Goal: Task Accomplishment & Management: Manage account settings

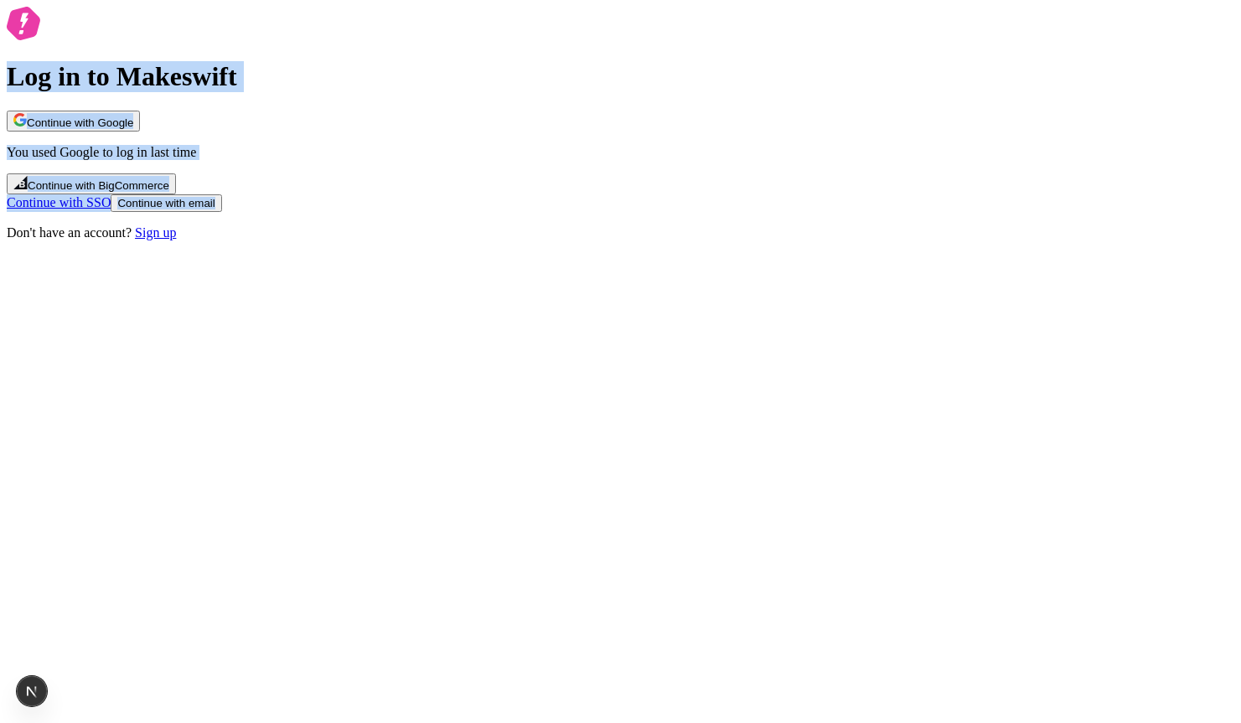
drag, startPoint x: 474, startPoint y: 109, endPoint x: 873, endPoint y: 539, distance: 586.6
click at [873, 241] on div "Log in to Makeswift Continue with Google You used Google to log in last time Co…" at bounding box center [621, 124] width 1228 height 234
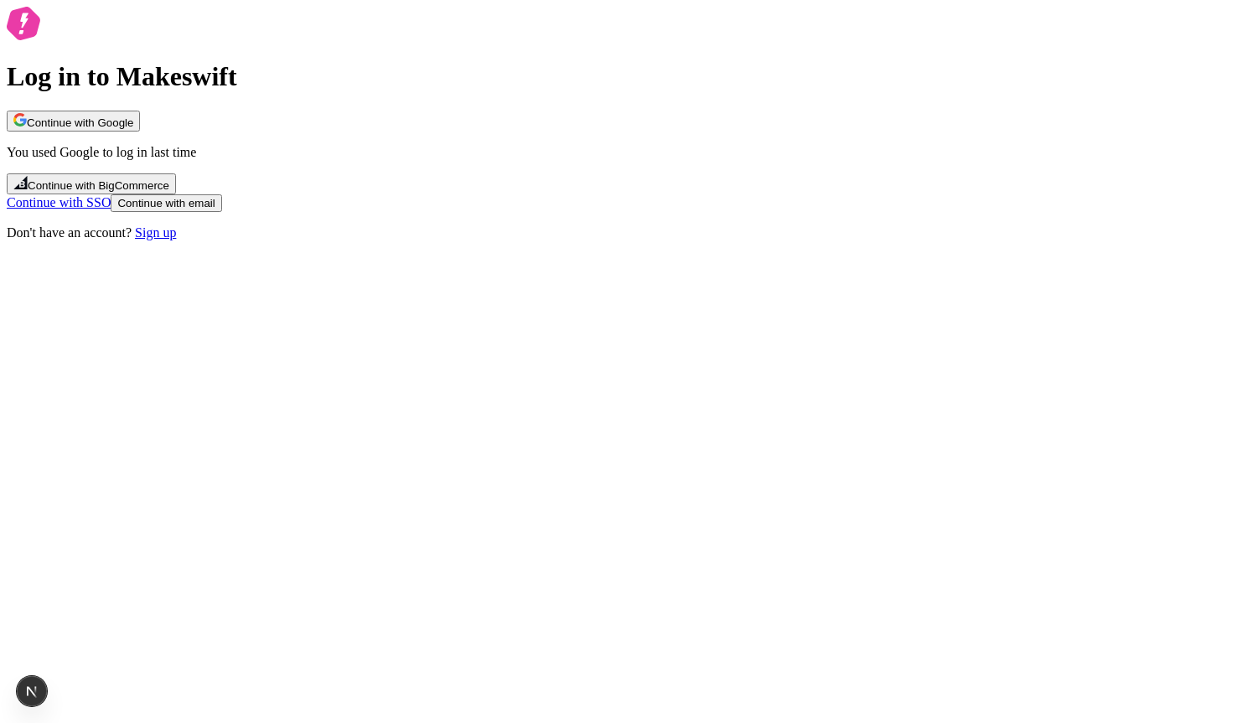
click at [873, 241] on div "Log in to Makeswift Continue with Google You used Google to log in last time Co…" at bounding box center [621, 124] width 1228 height 234
click at [215, 210] on span "Continue with email" at bounding box center [165, 203] width 97 height 13
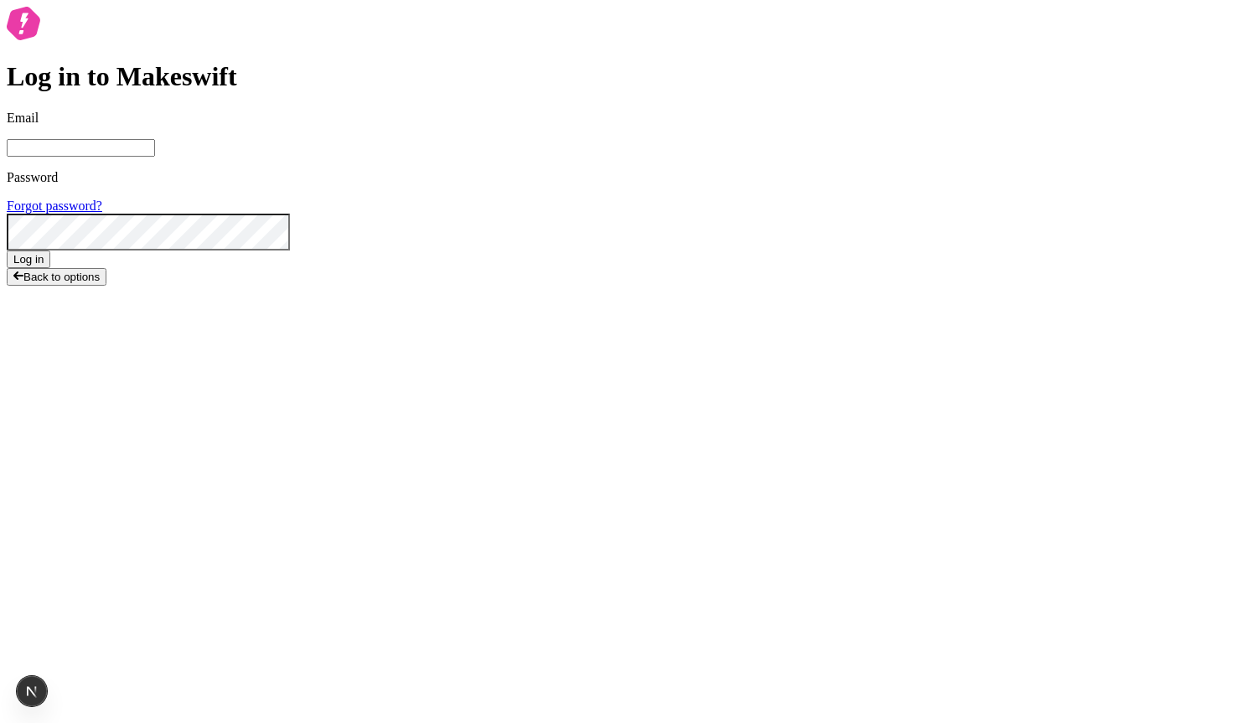
drag, startPoint x: 609, startPoint y: 355, endPoint x: 612, endPoint y: 342, distance: 13.0
click at [612, 268] on form "Email Password Forgot password? Log in" at bounding box center [621, 190] width 1228 height 158
click at [155, 157] on input "Email" at bounding box center [81, 148] width 148 height 18
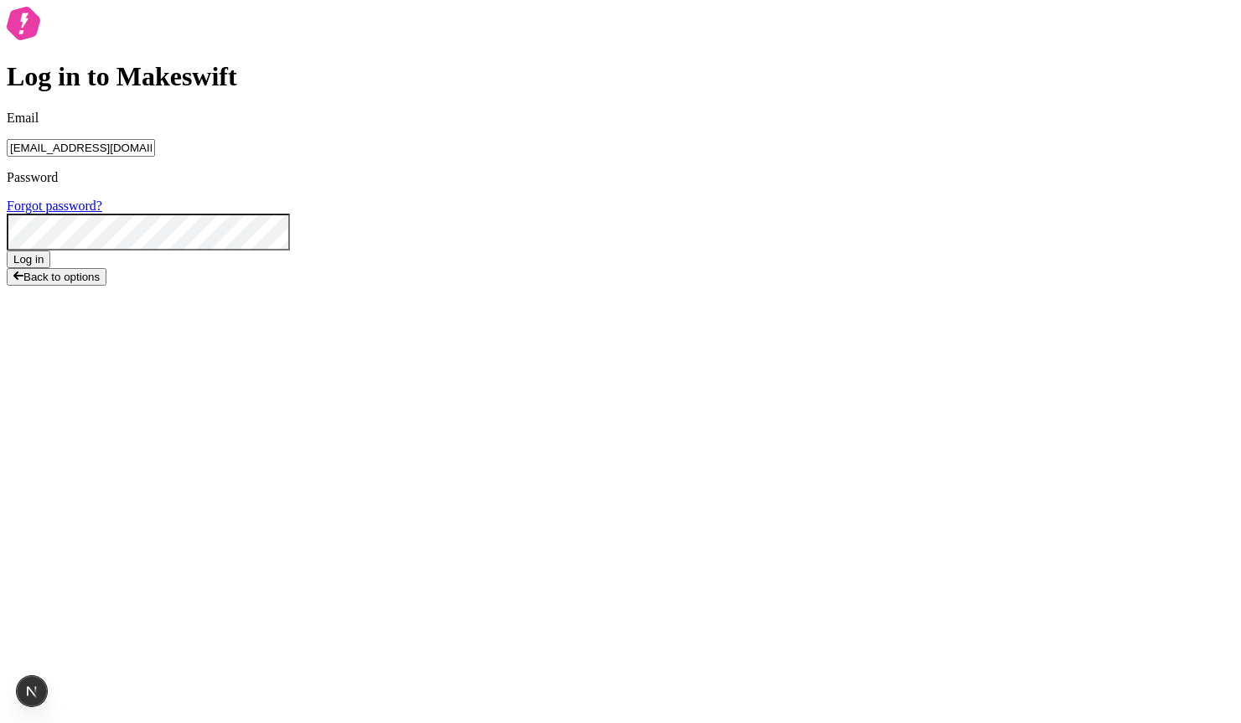
type input "[EMAIL_ADDRESS][DOMAIN_NAME]"
click at [50, 268] on button "Log in" at bounding box center [29, 260] width 44 height 18
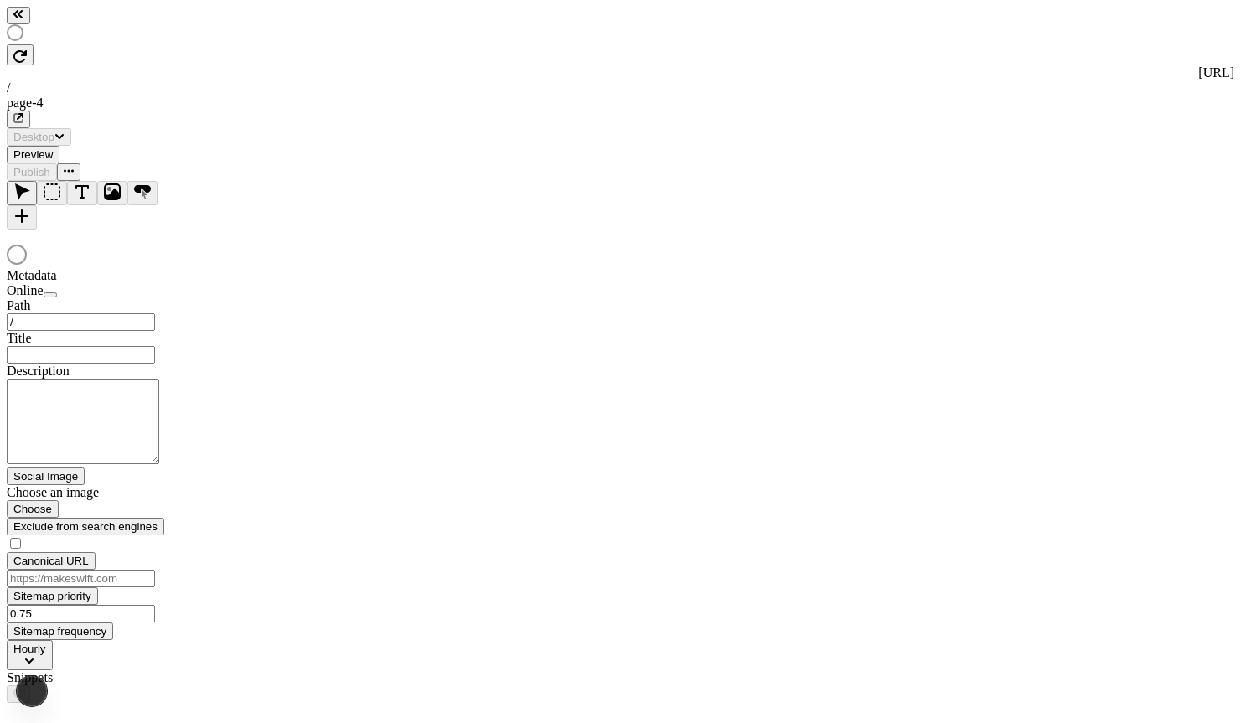
type input "/page-4"
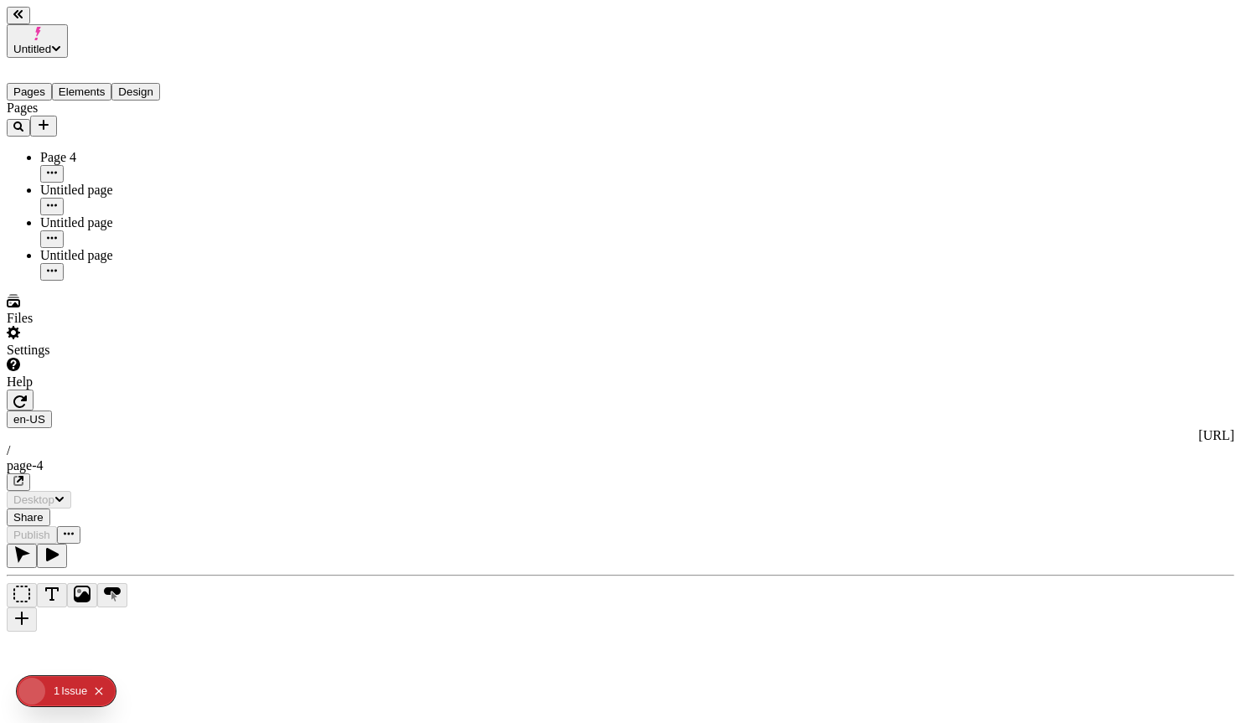
type input "/page-4"
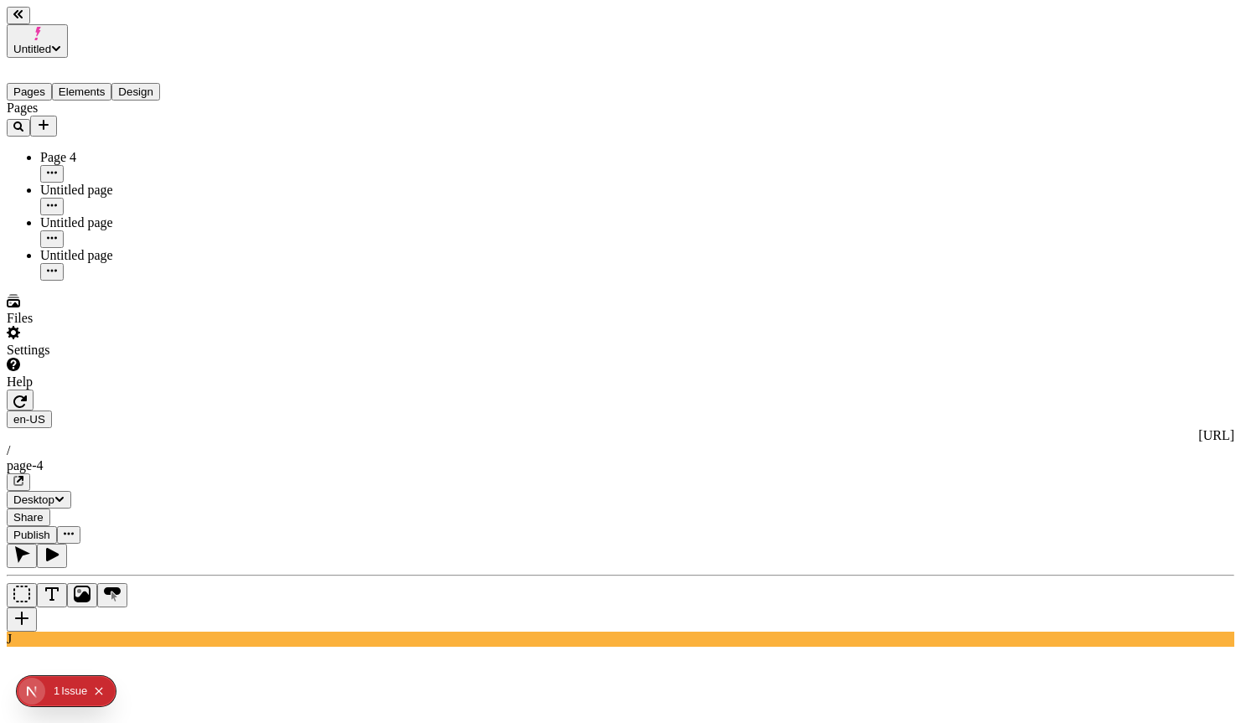
type input "18"
type input "1.5"
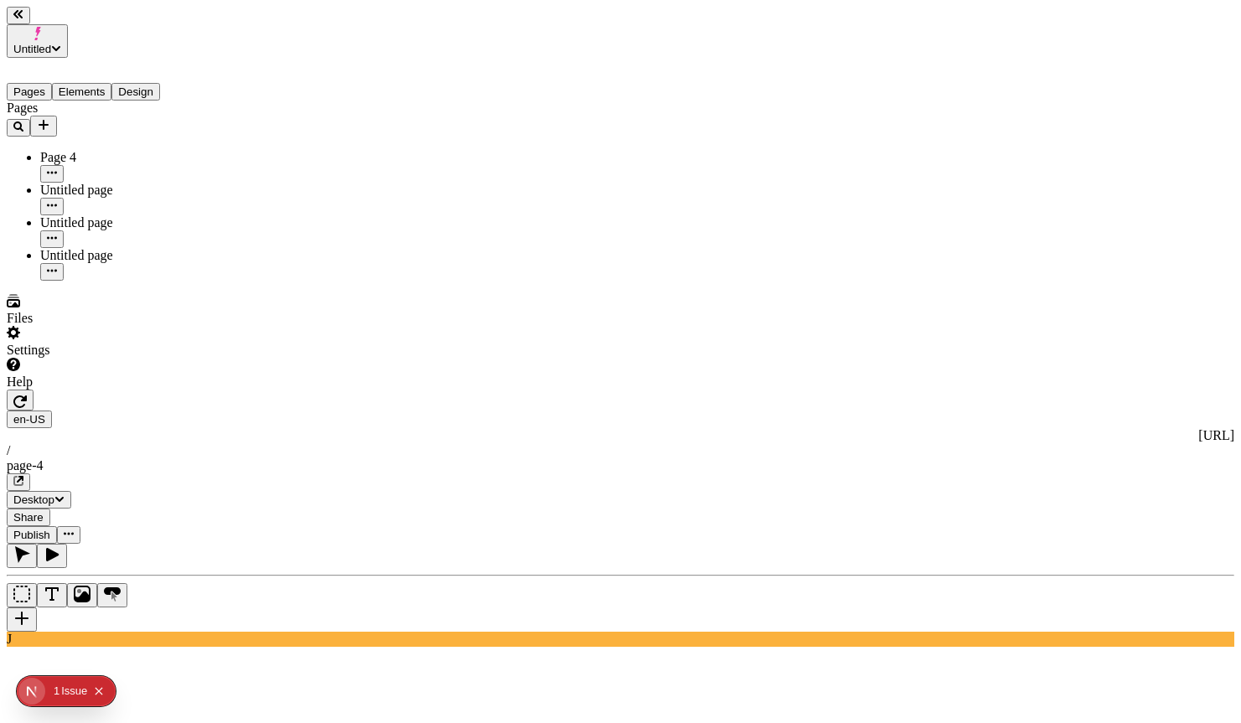
click at [51, 43] on span "Untitled" at bounding box center [32, 49] width 38 height 13
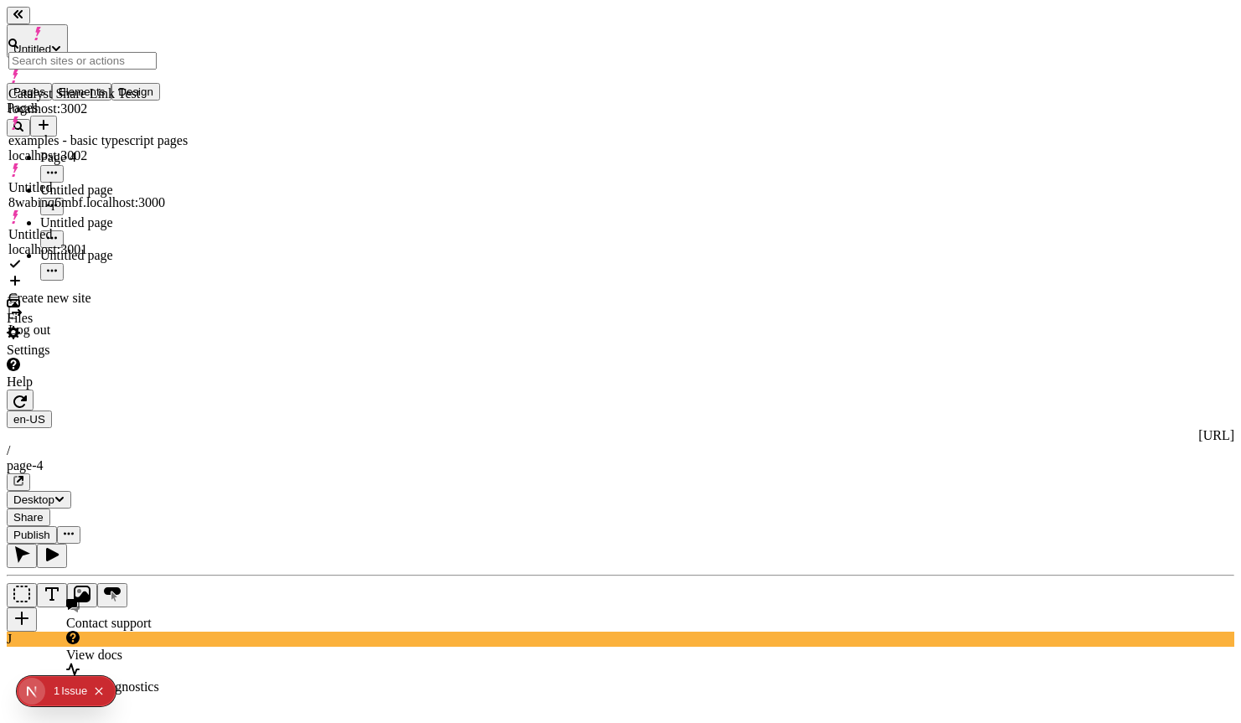
click at [167, 390] on div "Help" at bounding box center [107, 374] width 201 height 32
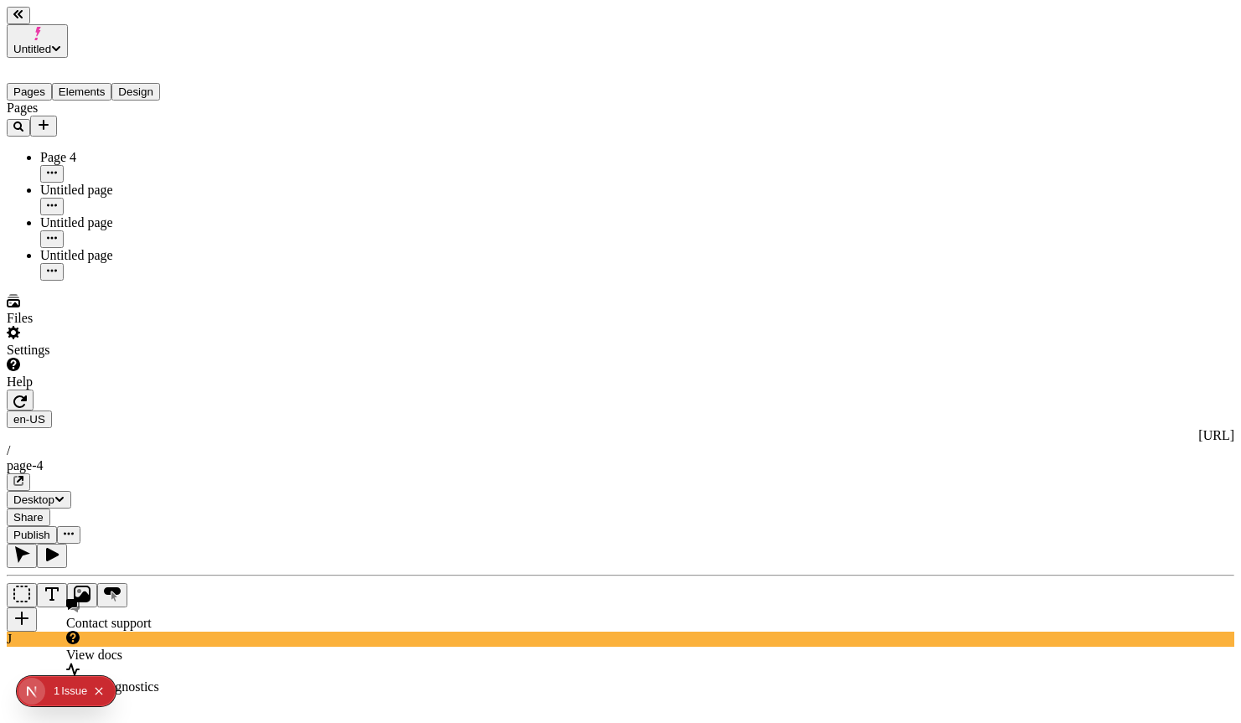
click at [138, 358] on div "Settings" at bounding box center [107, 342] width 201 height 32
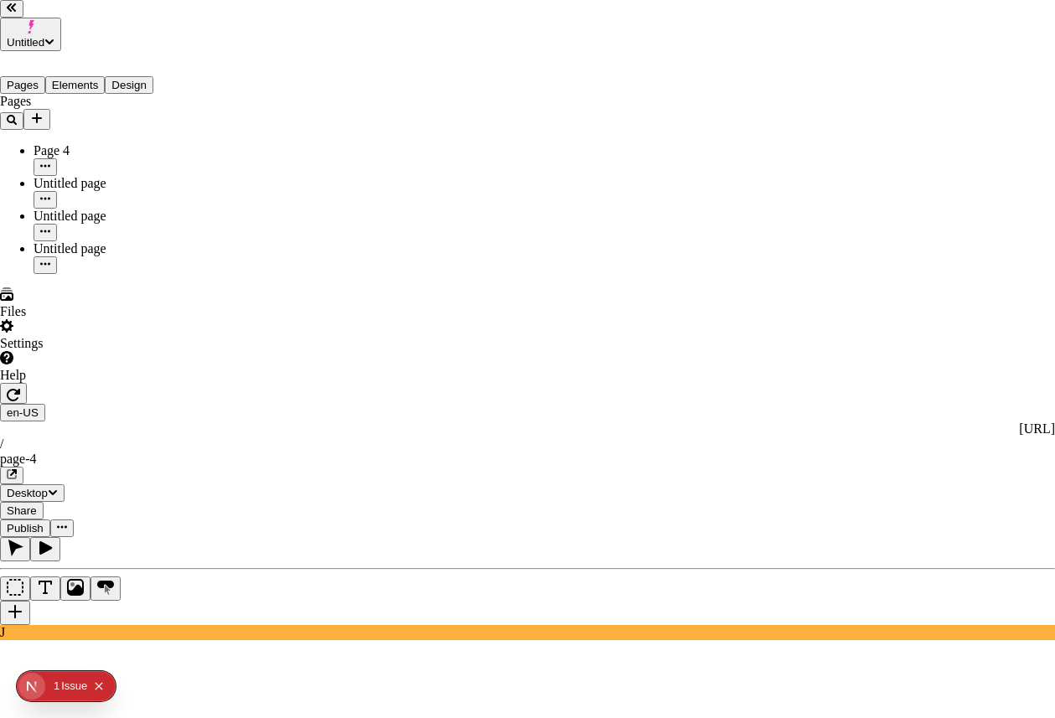
click at [882, 331] on div "Guest" at bounding box center [907, 323] width 50 height 15
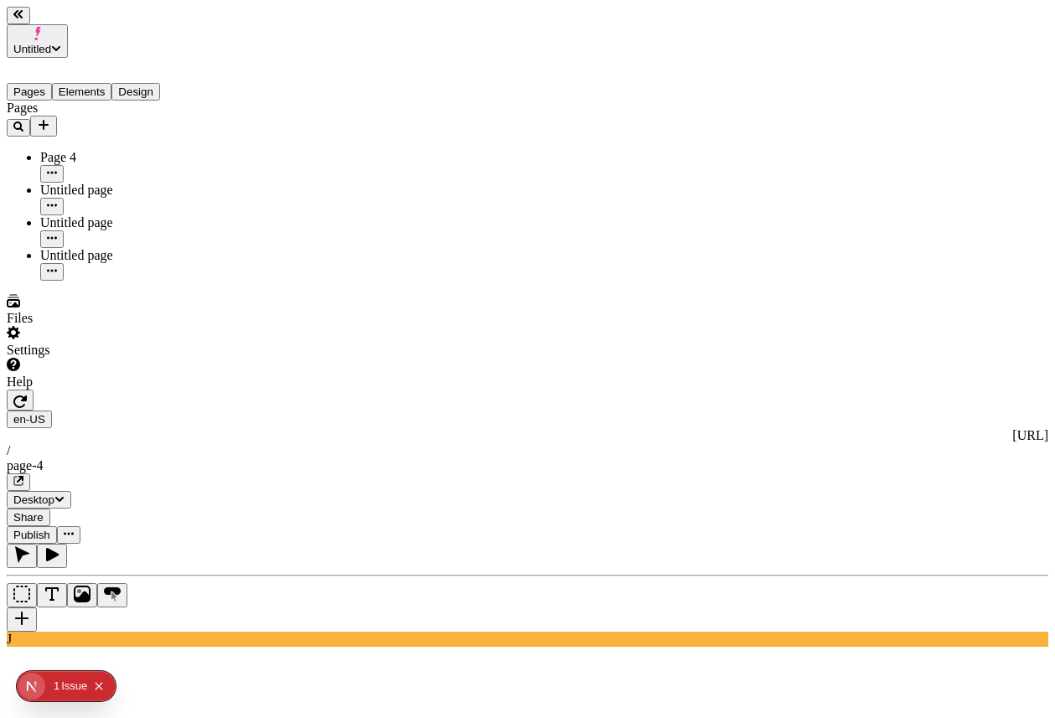
click at [59, 685] on div "1" at bounding box center [57, 686] width 6 height 30
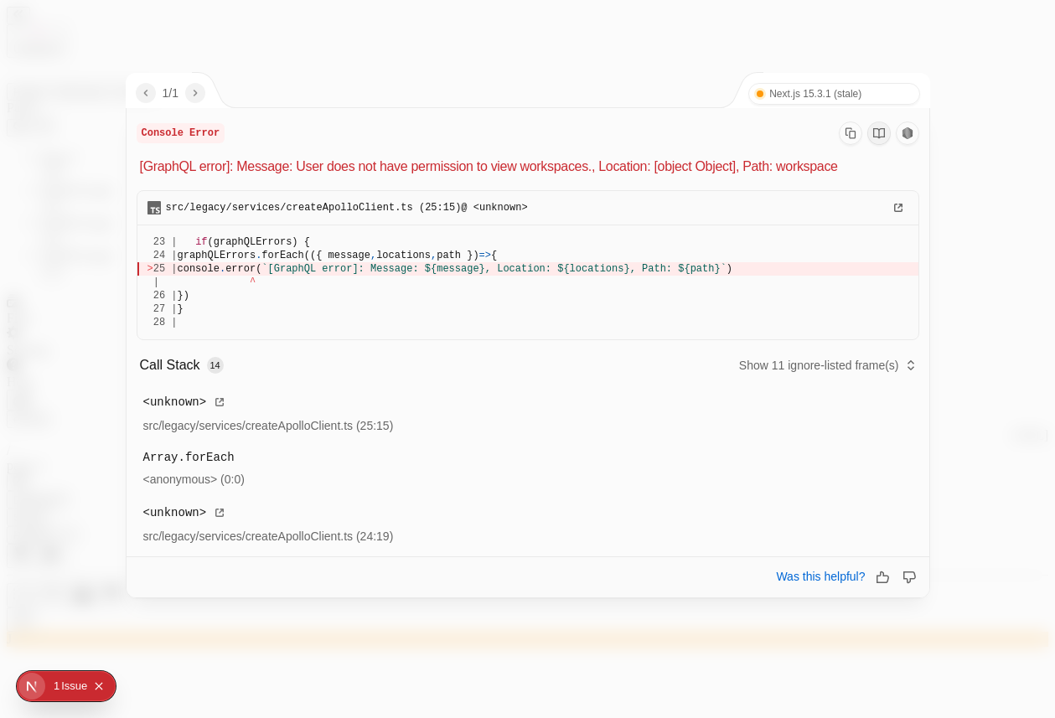
click at [475, 29] on div at bounding box center [527, 359] width 1055 height 718
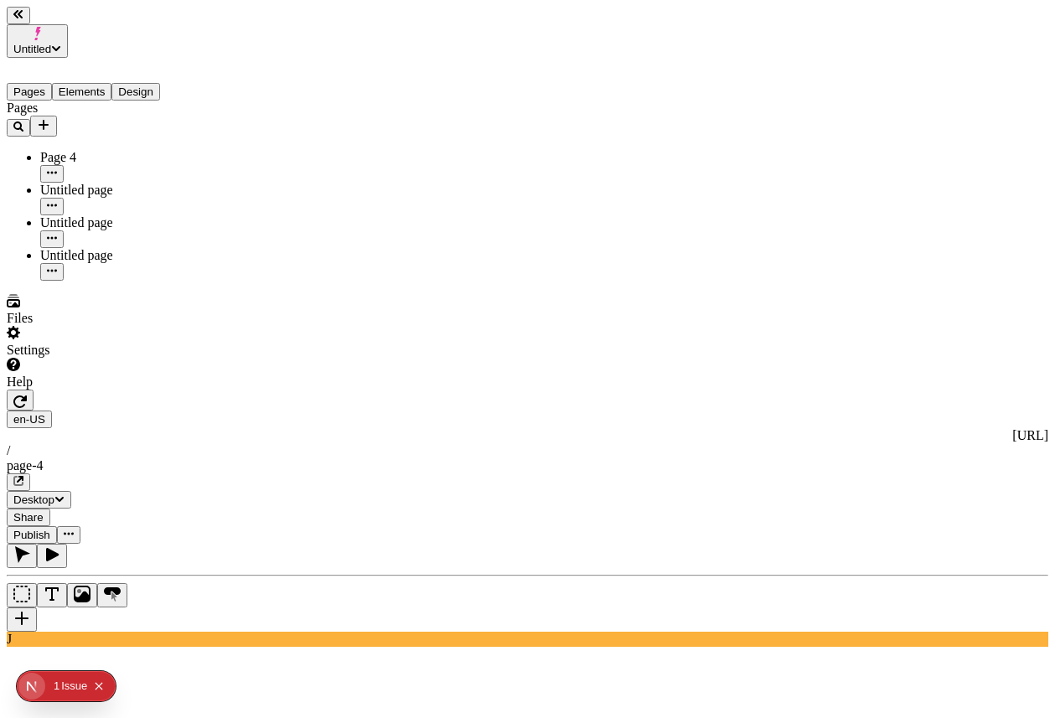
click at [144, 358] on div "Settings" at bounding box center [107, 342] width 201 height 32
